Goal: Task Accomplishment & Management: Complete application form

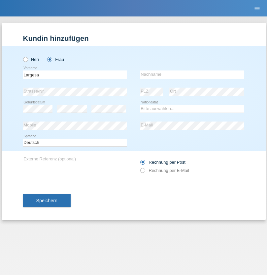
type input "Largesa"
click at [192, 75] on input "text" at bounding box center [192, 75] width 104 height 8
type input "Ajro"
select select "CH"
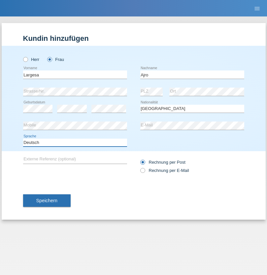
select select "en"
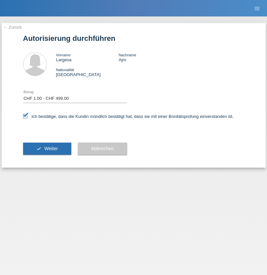
select select "1"
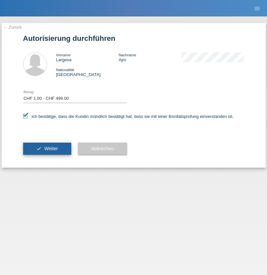
click at [47, 149] on span "Weiter" at bounding box center [51, 148] width 14 height 5
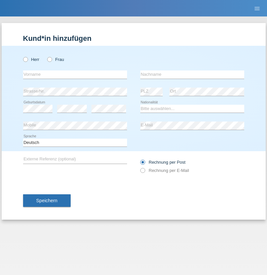
radio input "true"
click at [75, 75] on input "text" at bounding box center [75, 75] width 104 height 8
type input "Daniele"
click at [192, 75] on input "text" at bounding box center [192, 75] width 104 height 8
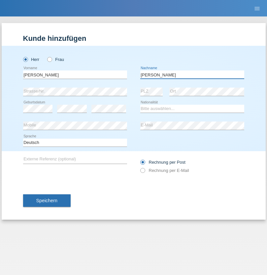
type input "Daniele"
select select "IT"
select select "C"
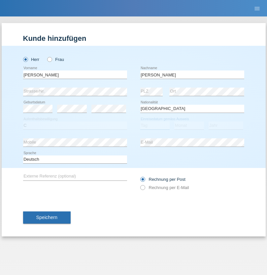
select select "22"
select select "06"
select select "1964"
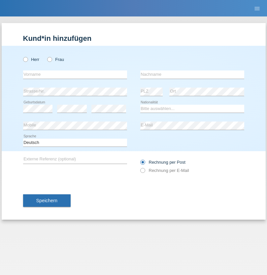
radio input "true"
click at [75, 75] on input "text" at bounding box center [75, 75] width 104 height 8
type input "Carnevale"
click at [192, 75] on input "text" at bounding box center [192, 75] width 104 height 8
type input "Alessio"
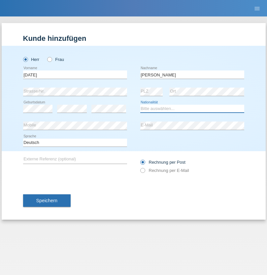
select select "IT"
select select "C"
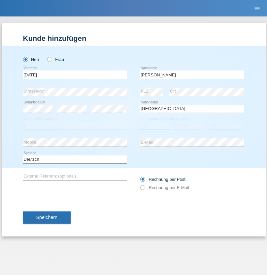
select select "01"
select select "05"
select select "2021"
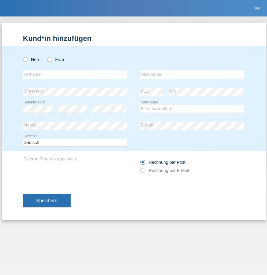
radio input "true"
click at [75, 75] on input "text" at bounding box center [75, 75] width 104 height 8
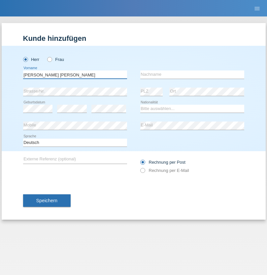
type input "[PERSON_NAME] [PERSON_NAME]"
click at [192, 75] on input "text" at bounding box center [192, 75] width 104 height 8
type input "Cislariu"
select select "CH"
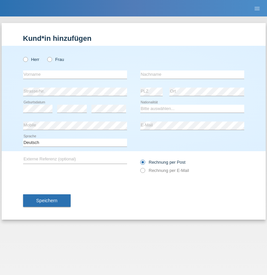
radio input "true"
select select "CH"
radio input "true"
click at [75, 75] on input "text" at bounding box center [75, 75] width 104 height 8
type input "Zsolt"
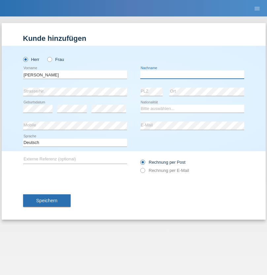
click at [192, 75] on input "text" at bounding box center [192, 75] width 104 height 8
type input "Kappelmayer"
select select "MG"
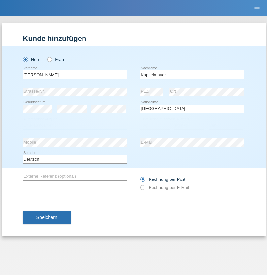
select select "C"
select select "30"
select select "08"
select select "2021"
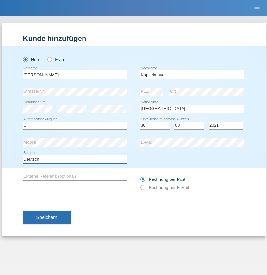
select select "en"
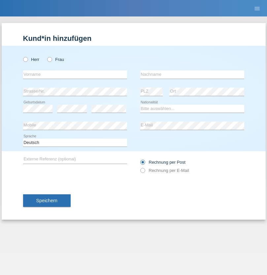
radio input "true"
click at [75, 75] on input "text" at bounding box center [75, 75] width 104 height 8
type input "firat"
click at [192, 75] on input "text" at bounding box center [192, 75] width 104 height 8
type input "kara"
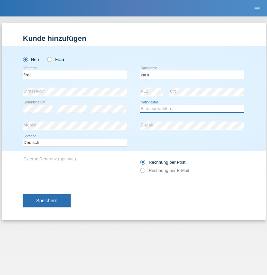
select select "CH"
radio input "true"
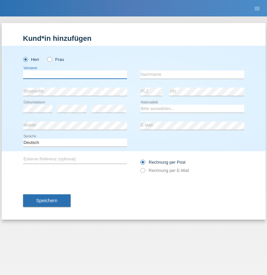
click at [75, 75] on input "text" at bounding box center [75, 75] width 104 height 8
type input "Jean Panda"
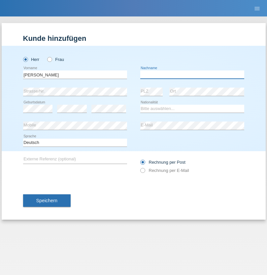
click at [192, 75] on input "text" at bounding box center [192, 75] width 104 height 8
type input "Panda nzinga"
select select "MN"
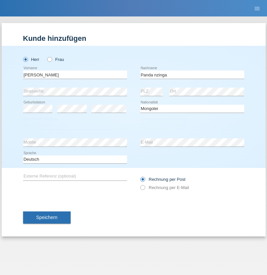
select select "C"
select select "28"
select select "11"
select select "2001"
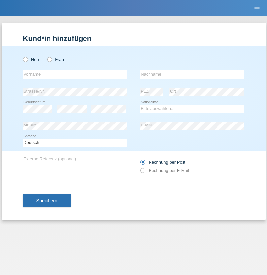
radio input "true"
select select "HU"
select select "C"
select select "30"
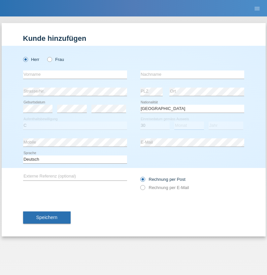
select select "10"
select select "2021"
